Goal: Task Accomplishment & Management: Use online tool/utility

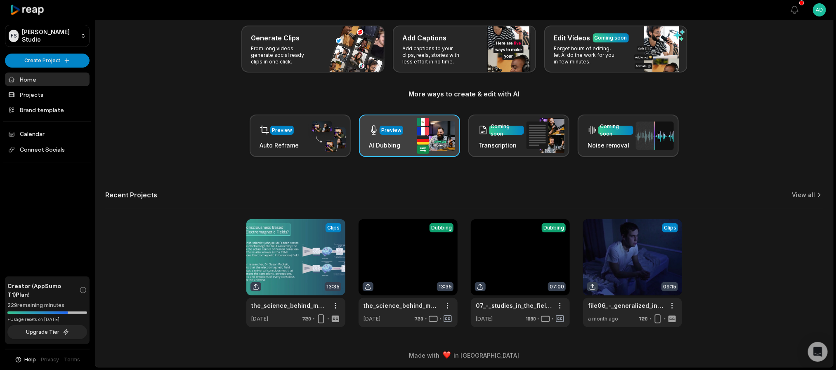
click at [440, 137] on img at bounding box center [436, 136] width 38 height 36
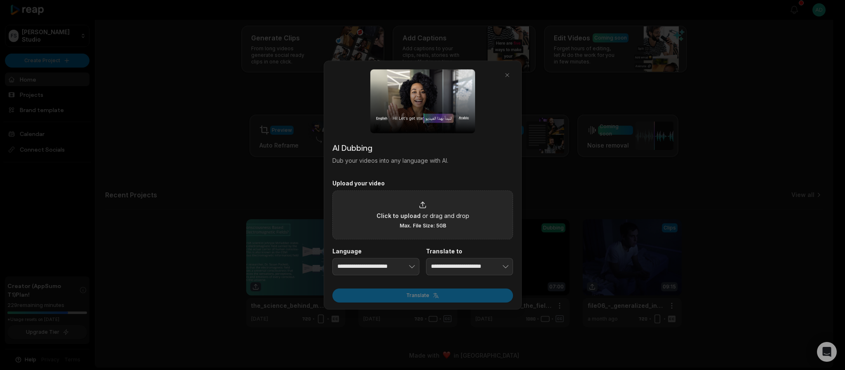
click at [424, 207] on icon at bounding box center [423, 205] width 8 height 8
click at [0, 0] on input "Click to upload or drag and drop Max. File Size: 5GB" at bounding box center [0, 0] width 0 height 0
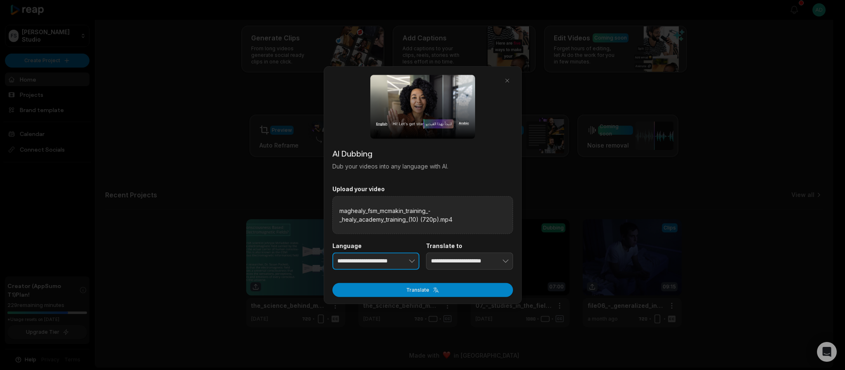
click at [415, 265] on icon "button" at bounding box center [412, 261] width 8 height 8
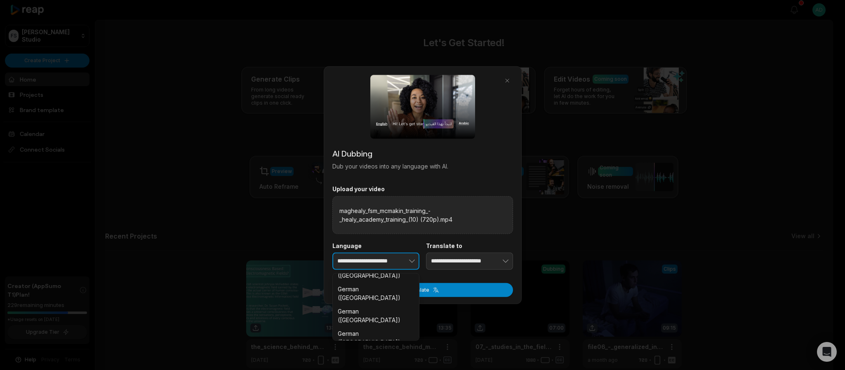
scroll to position [577, 0]
type input "**********"
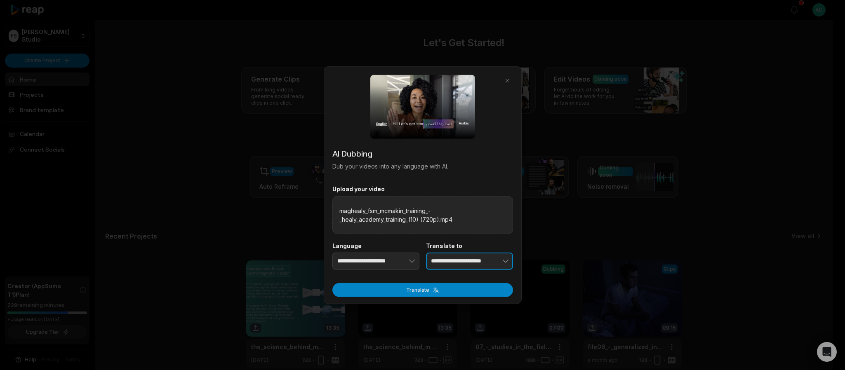
click at [446, 270] on input "**********" at bounding box center [469, 261] width 87 height 17
click at [507, 263] on icon "button" at bounding box center [506, 261] width 8 height 8
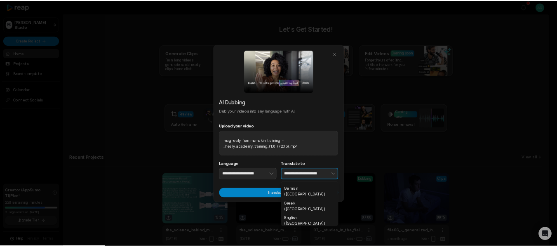
scroll to position [672, 0]
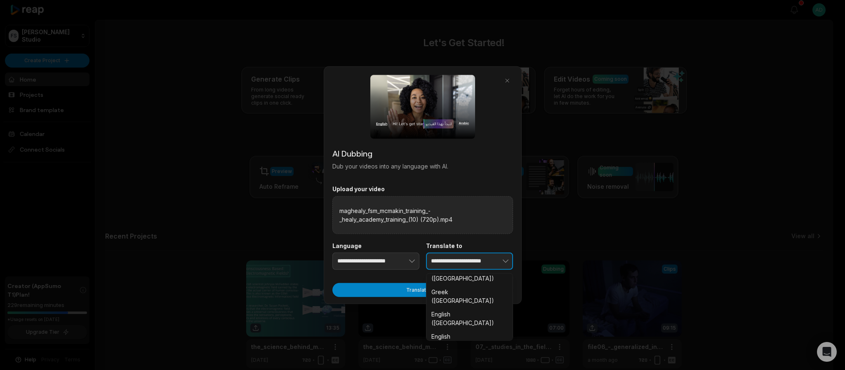
type input "**********"
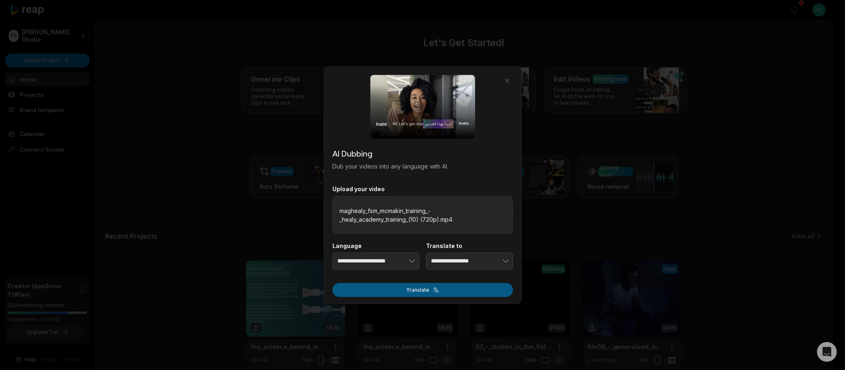
click at [474, 291] on button "Translate" at bounding box center [422, 290] width 181 height 14
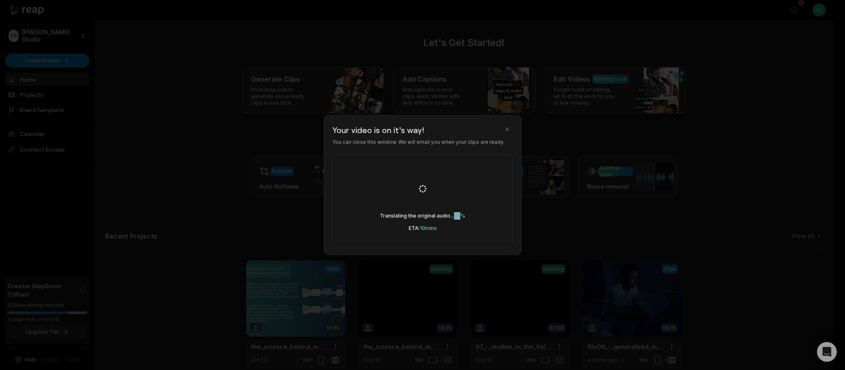
drag, startPoint x: 452, startPoint y: 226, endPoint x: 462, endPoint y: 228, distance: 10.0
click at [462, 228] on div "Translating the original audio... 25% ETA: 10 mins" at bounding box center [422, 201] width 181 height 94
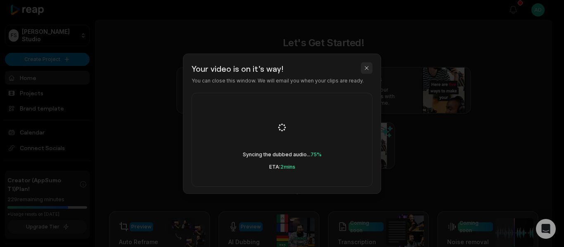
click at [366, 70] on button "button" at bounding box center [367, 68] width 12 height 12
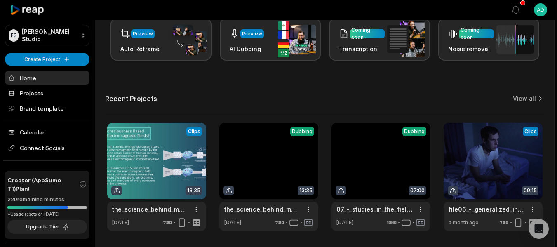
scroll to position [206, 0]
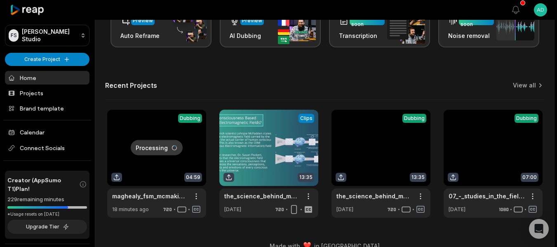
scroll to position [220, 0]
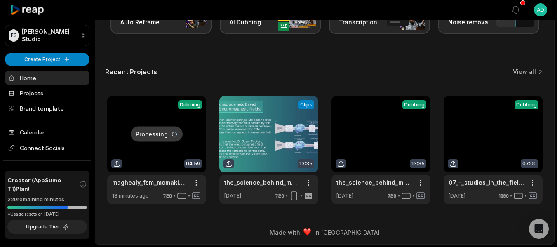
click at [177, 136] on link at bounding box center [156, 150] width 99 height 108
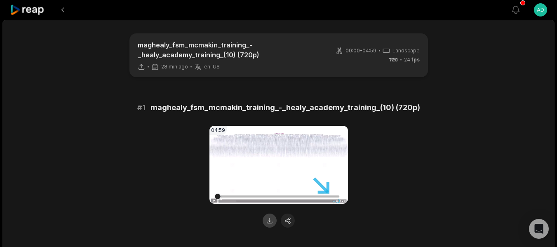
click at [271, 225] on button at bounding box center [270, 221] width 14 height 14
click at [58, 12] on button at bounding box center [62, 9] width 15 height 15
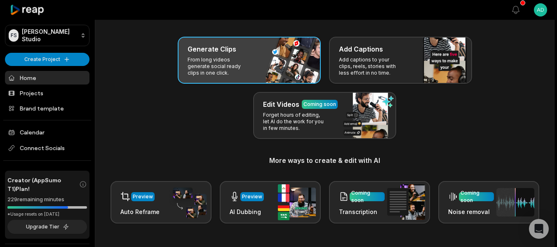
scroll to position [14, 0]
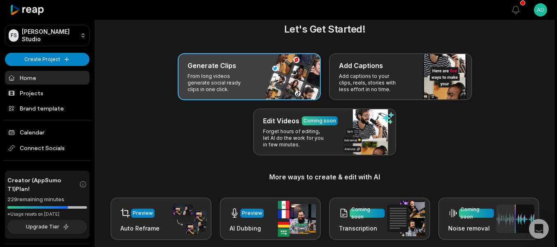
click at [255, 79] on div "Generate Clips From long videos generate social ready clips in one click." at bounding box center [249, 76] width 143 height 47
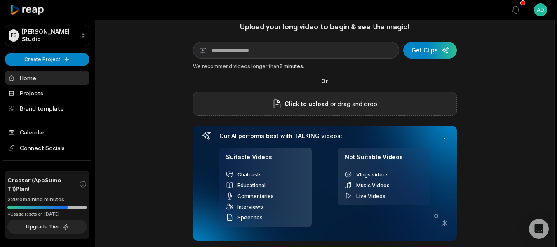
click at [351, 106] on p "or drag and drop" at bounding box center [353, 104] width 49 height 10
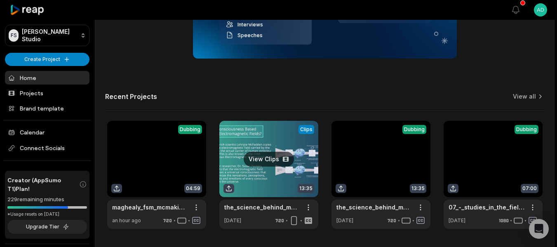
scroll to position [206, 0]
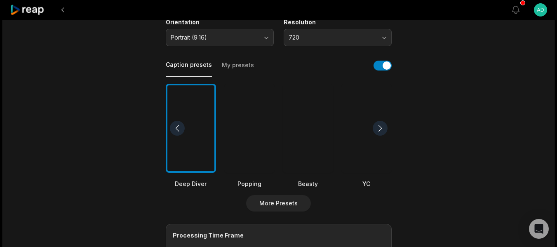
scroll to position [165, 0]
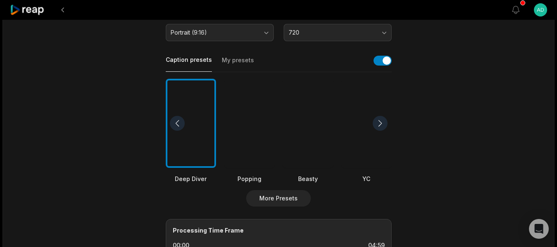
click at [305, 132] on div at bounding box center [308, 124] width 50 height 90
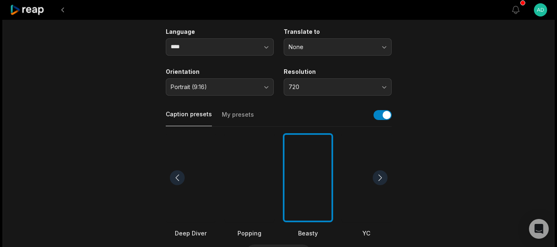
scroll to position [83, 0]
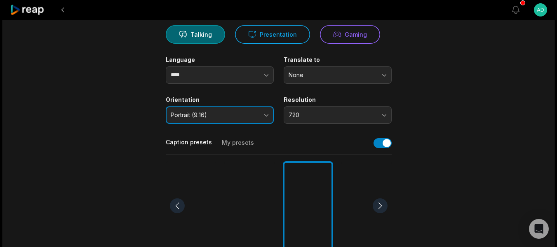
click at [264, 117] on button "Portrait (9:16)" at bounding box center [220, 114] width 108 height 17
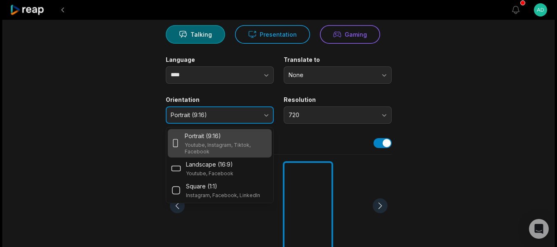
click at [264, 117] on button "Portrait (9:16)" at bounding box center [220, 114] width 108 height 17
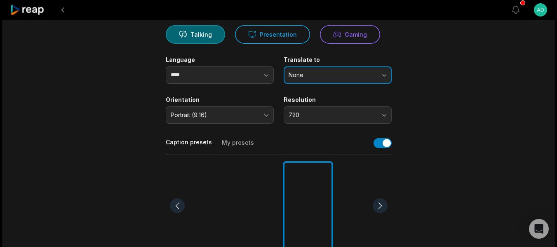
click at [316, 77] on span "None" at bounding box center [332, 74] width 87 height 7
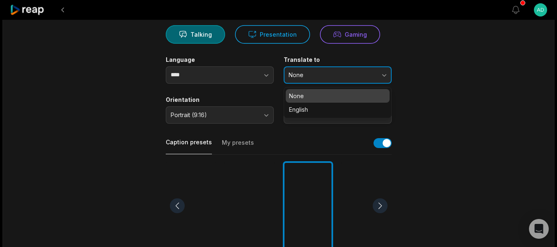
click at [316, 77] on span "None" at bounding box center [332, 74] width 87 height 7
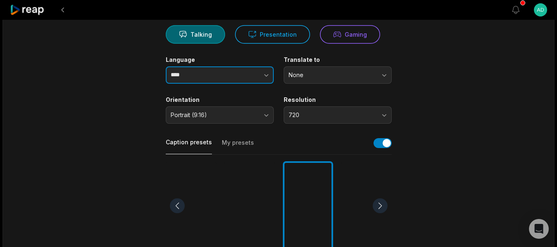
click at [264, 78] on icon "button" at bounding box center [266, 75] width 8 height 8
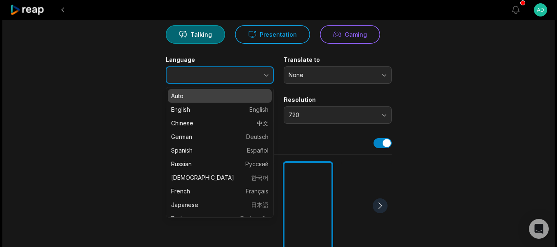
type input "****"
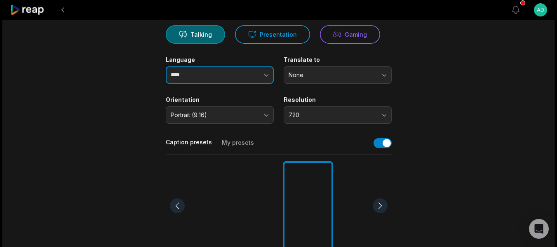
click at [264, 78] on icon "button" at bounding box center [266, 75] width 8 height 8
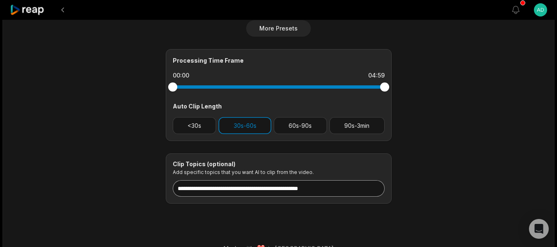
scroll to position [351, 0]
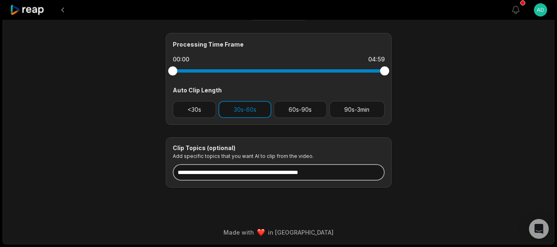
click at [195, 173] on input at bounding box center [279, 172] width 212 height 17
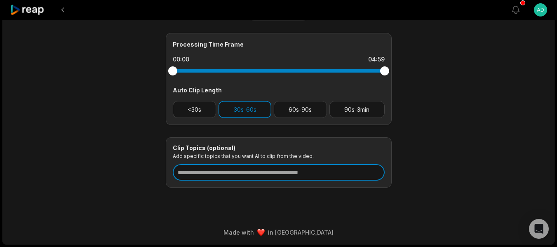
paste input "**********"
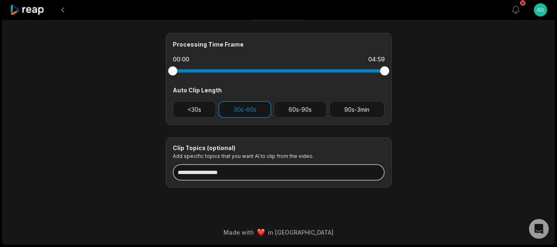
click at [254, 172] on input "**********" at bounding box center [279, 172] width 212 height 17
paste input "**********"
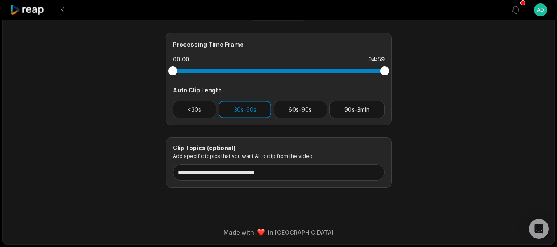
click at [316, 182] on div "**********" at bounding box center [279, 162] width 226 height 51
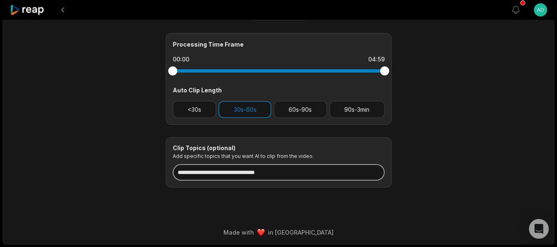
click at [318, 168] on input "**********" at bounding box center [279, 172] width 212 height 17
paste input "**********"
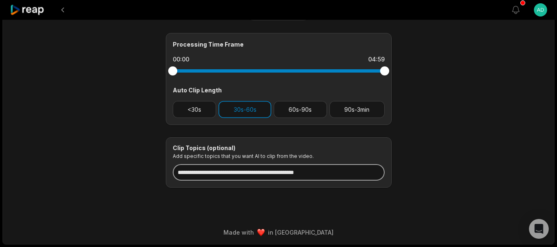
click at [358, 171] on input "**********" at bounding box center [279, 172] width 212 height 17
paste input "**********"
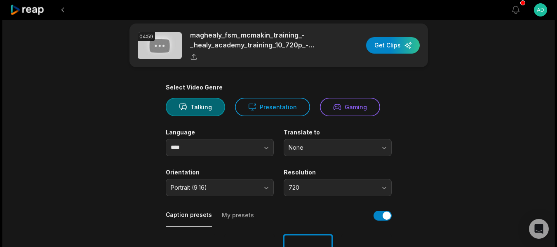
scroll to position [0, 0]
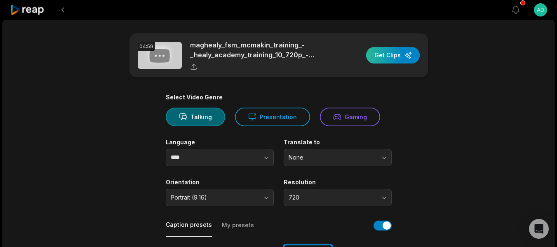
type input "**********"
click at [390, 57] on div "button" at bounding box center [393, 55] width 54 height 17
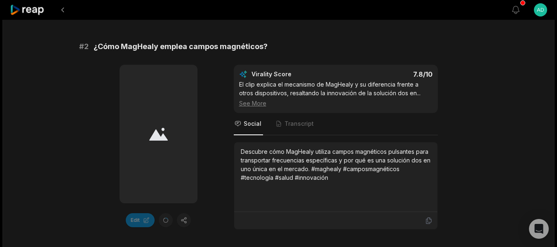
scroll to position [371, 0]
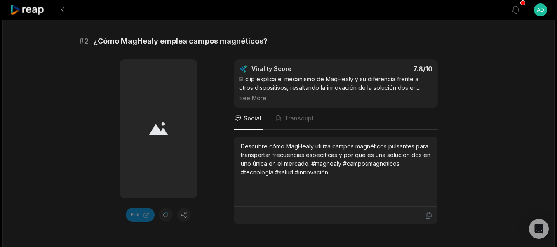
click at [36, 11] on icon at bounding box center [27, 10] width 35 height 11
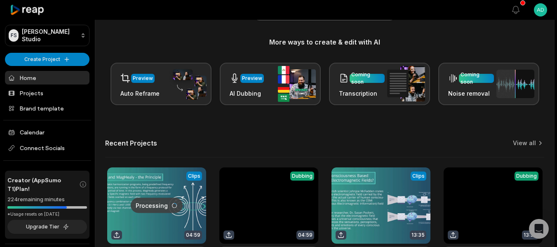
scroll to position [206, 0]
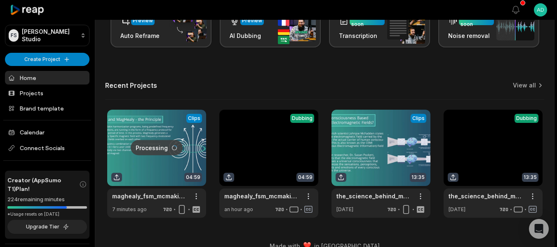
click at [163, 147] on link at bounding box center [156, 164] width 99 height 108
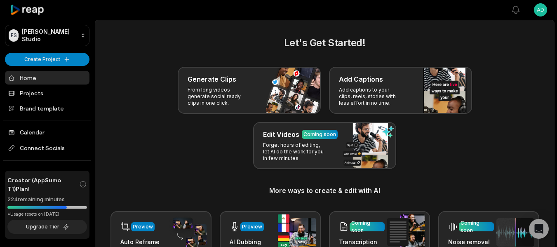
scroll to position [206, 0]
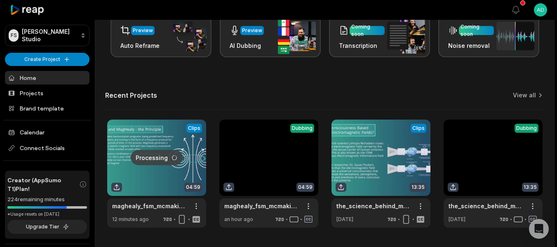
scroll to position [220, 0]
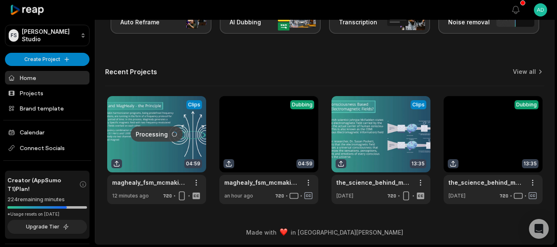
click at [182, 125] on link at bounding box center [156, 150] width 99 height 108
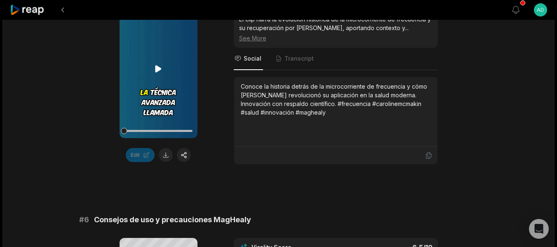
scroll to position [1382, 0]
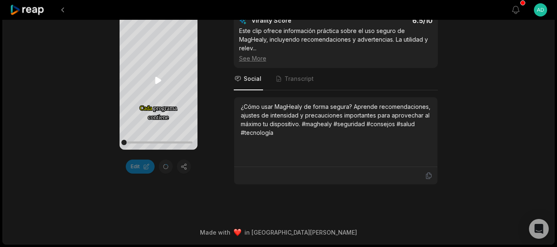
click at [156, 83] on icon at bounding box center [159, 80] width 6 height 7
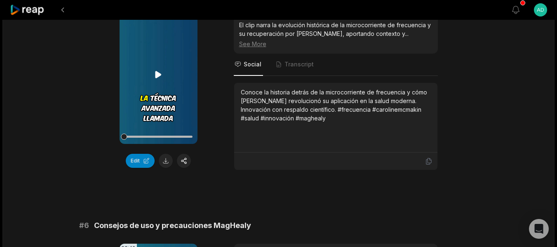
scroll to position [1068, 0]
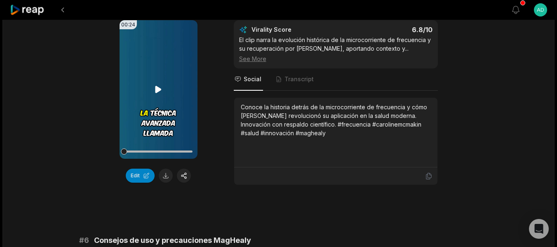
click at [160, 92] on icon at bounding box center [158, 90] width 10 height 10
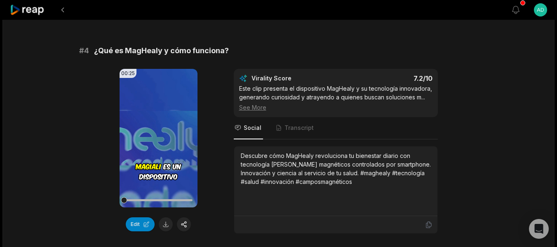
scroll to position [779, 0]
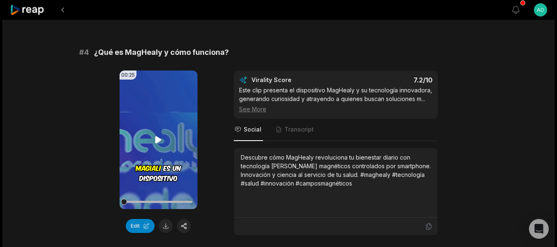
click at [157, 137] on icon at bounding box center [158, 140] width 10 height 10
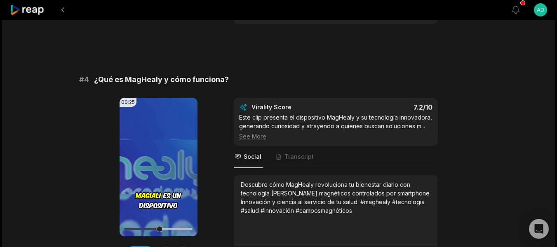
scroll to position [738, 0]
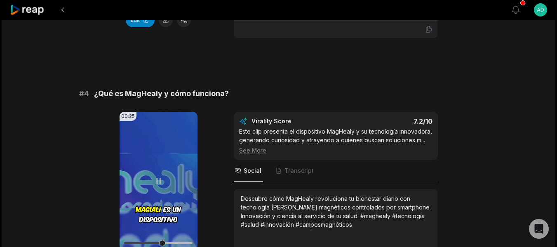
click at [158, 183] on icon at bounding box center [158, 181] width 10 height 10
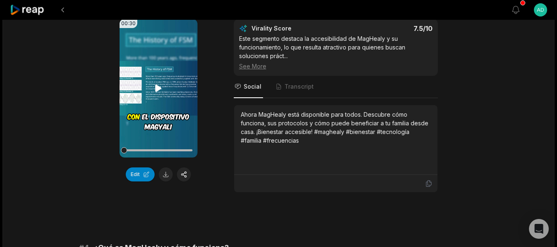
scroll to position [573, 0]
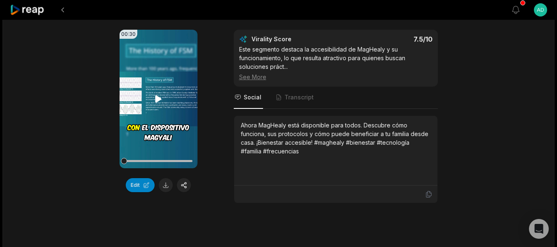
click at [161, 94] on icon at bounding box center [158, 99] width 10 height 10
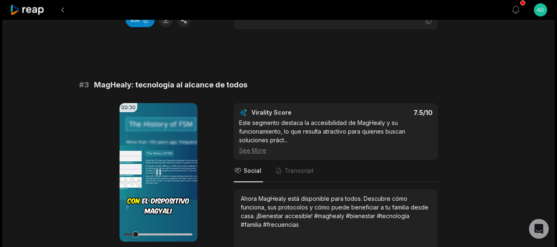
scroll to position [490, 0]
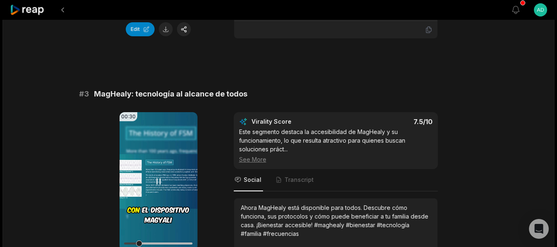
click at [146, 215] on video "Your browser does not support mp4 format." at bounding box center [159, 181] width 78 height 139
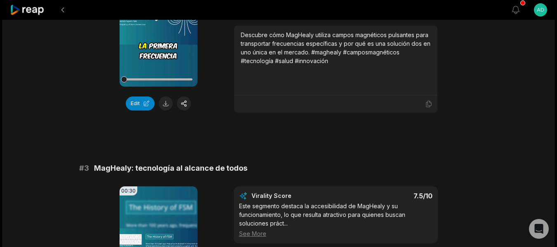
scroll to position [243, 0]
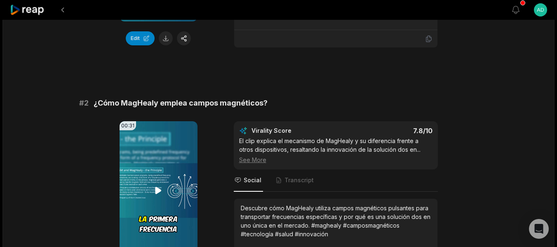
click at [160, 191] on icon at bounding box center [159, 190] width 6 height 7
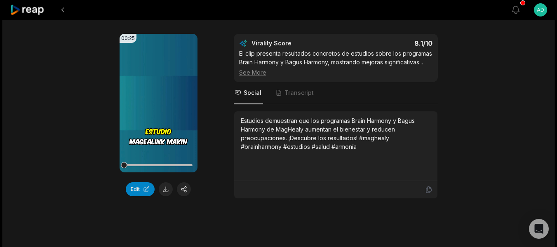
scroll to position [78, 0]
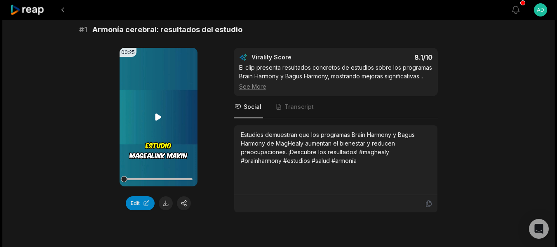
click at [166, 112] on video "Your browser does not support mp4 format." at bounding box center [159, 117] width 78 height 139
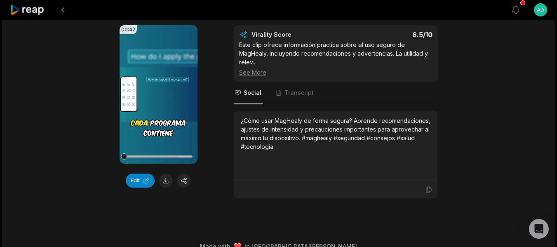
scroll to position [1316, 0]
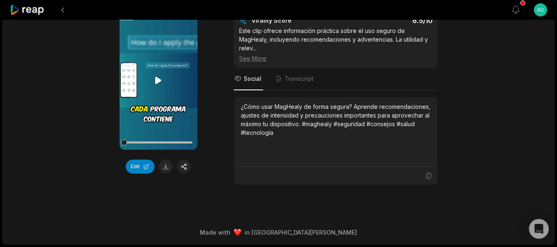
click at [151, 79] on video "Your browser does not support mp4 format." at bounding box center [159, 80] width 78 height 139
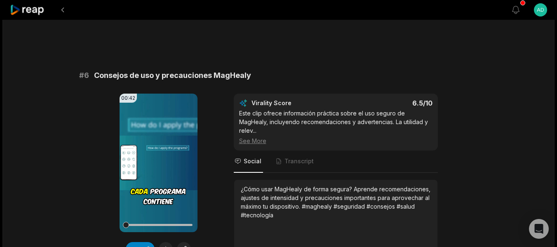
scroll to position [1274, 0]
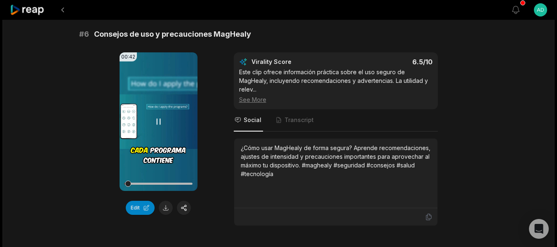
click at [144, 184] on div at bounding box center [158, 184] width 68 height 2
click at [169, 204] on button at bounding box center [166, 208] width 14 height 14
